Goal: Task Accomplishment & Management: Manage account settings

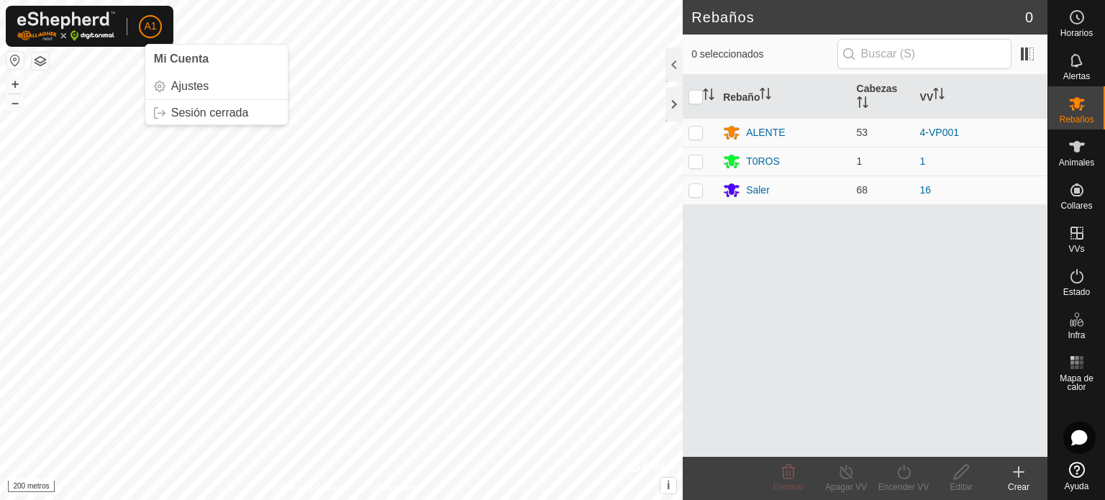
click at [144, 24] on font "A1" at bounding box center [150, 26] width 12 height 12
click at [206, 117] on link "Sesión cerrada" at bounding box center [216, 112] width 142 height 23
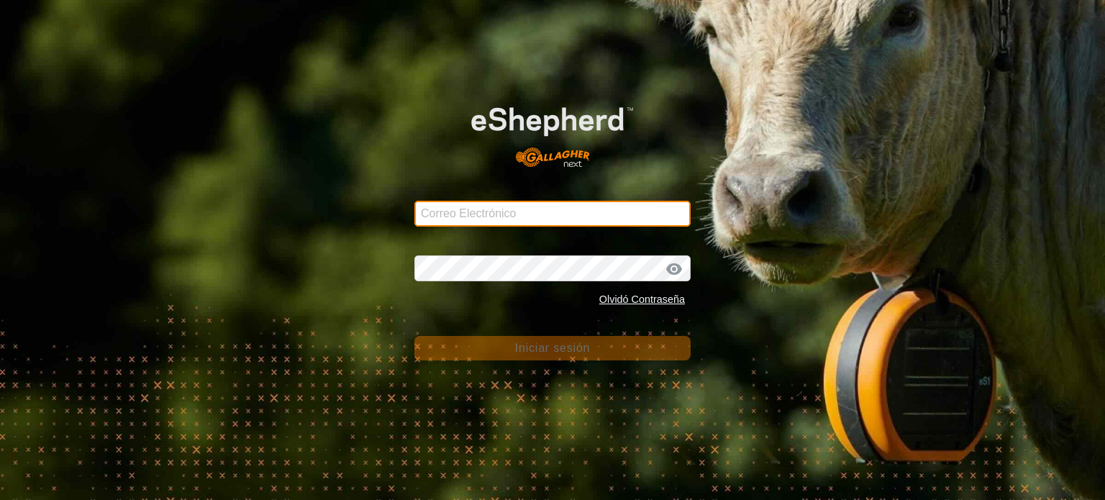
type input "[EMAIL_ADDRESS][DOMAIN_NAME]"
